Goal: Find specific page/section: Find specific page/section

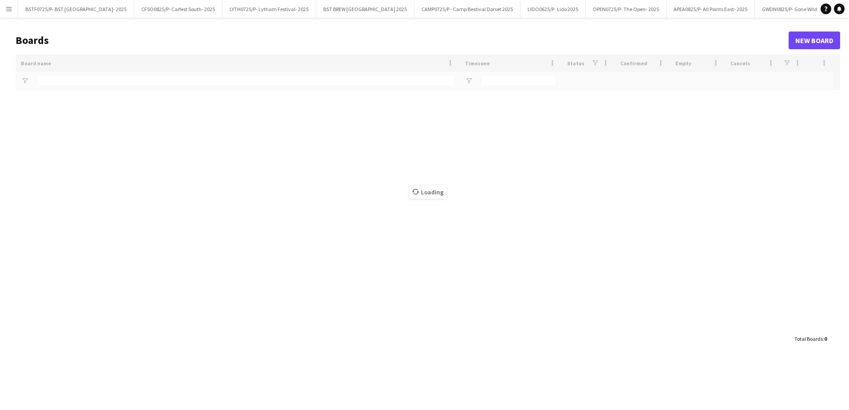
type input "***"
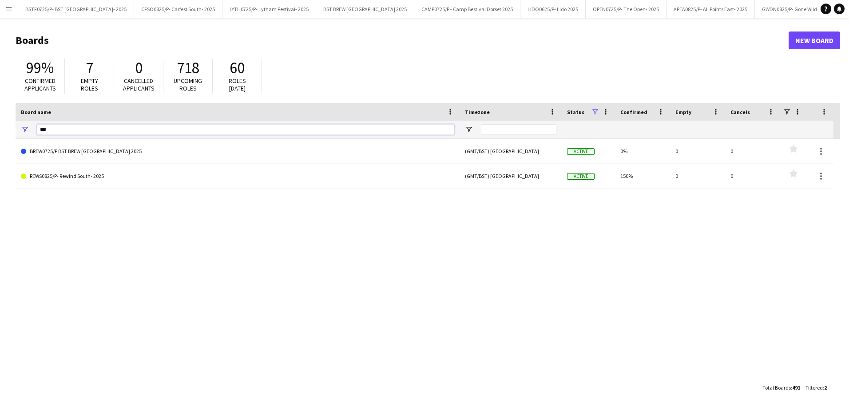
drag, startPoint x: 66, startPoint y: 134, endPoint x: 2, endPoint y: 117, distance: 65.8
click at [0, 126] on html "Menu Boards Boards Boards All jobs Status Workforce Workforce My Workforce Recr…" at bounding box center [424, 205] width 849 height 410
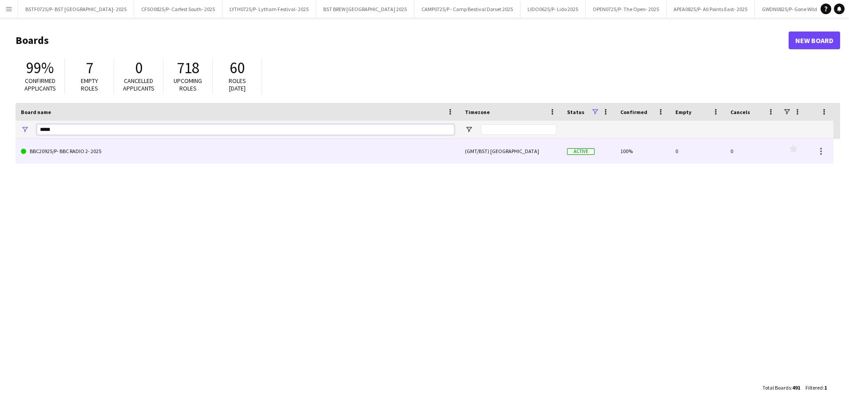
type input "*****"
click at [112, 159] on link "BBC20925/P- BBC RADIO 2- 2025" at bounding box center [237, 151] width 433 height 25
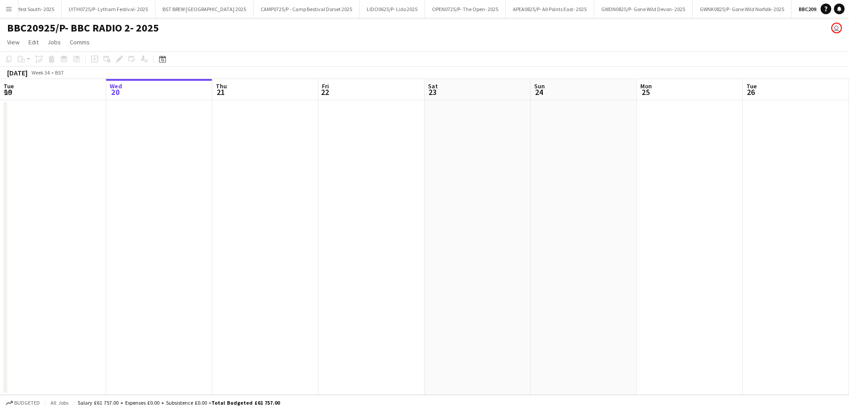
scroll to position [0, 166]
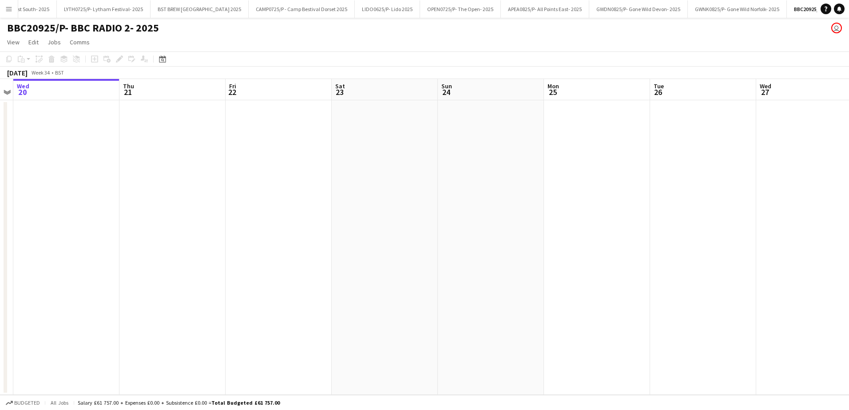
drag, startPoint x: 468, startPoint y: 281, endPoint x: 216, endPoint y: 291, distance: 251.6
click at [226, 291] on app-calendar-viewport "Sun 17 Mon 18 Tue 19 Wed 20 Thu 21 Fri 22 Sat 23 Sun 24 Mon 25 Tue 26 Wed 27 Th…" at bounding box center [424, 237] width 849 height 316
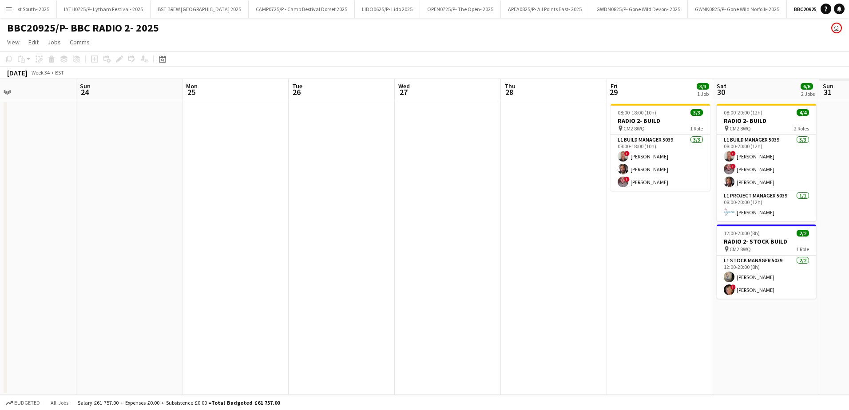
drag, startPoint x: 523, startPoint y: 290, endPoint x: 164, endPoint y: 295, distance: 358.8
click at [196, 295] on app-calendar-viewport "Wed 20 Thu 21 Fri 22 Sat 23 Sun 24 Mon 25 Tue 26 Wed 27 Thu 28 Fri 29 3/3 1 Job…" at bounding box center [424, 237] width 849 height 316
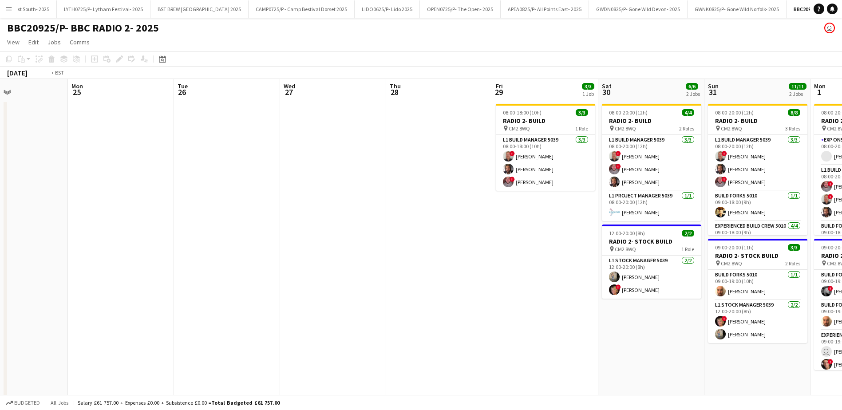
drag, startPoint x: 501, startPoint y: 295, endPoint x: 164, endPoint y: 296, distance: 336.6
click at [178, 296] on app-calendar-viewport "Fri 22 Sat 23 Sun 24 Mon 25 Tue 26 Wed 27 Thu 28 Fri 29 3/3 1 Job Sat 30 6/6 2 …" at bounding box center [421, 296] width 842 height 435
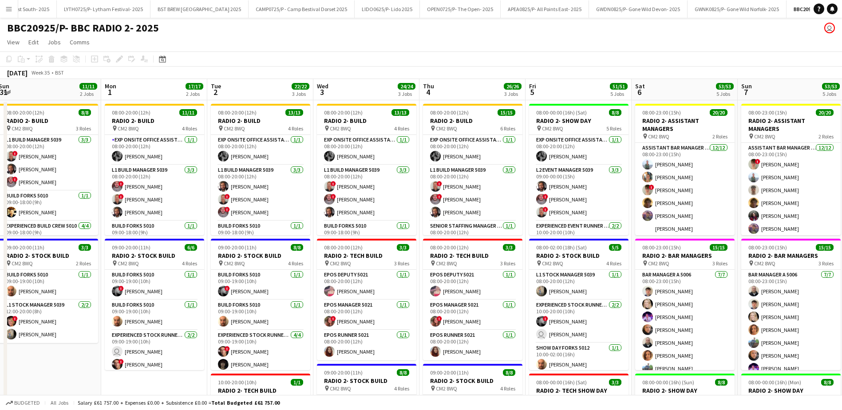
scroll to position [0, 324]
drag, startPoint x: 412, startPoint y: 88, endPoint x: 65, endPoint y: 88, distance: 346.4
